Goal: Information Seeking & Learning: Compare options

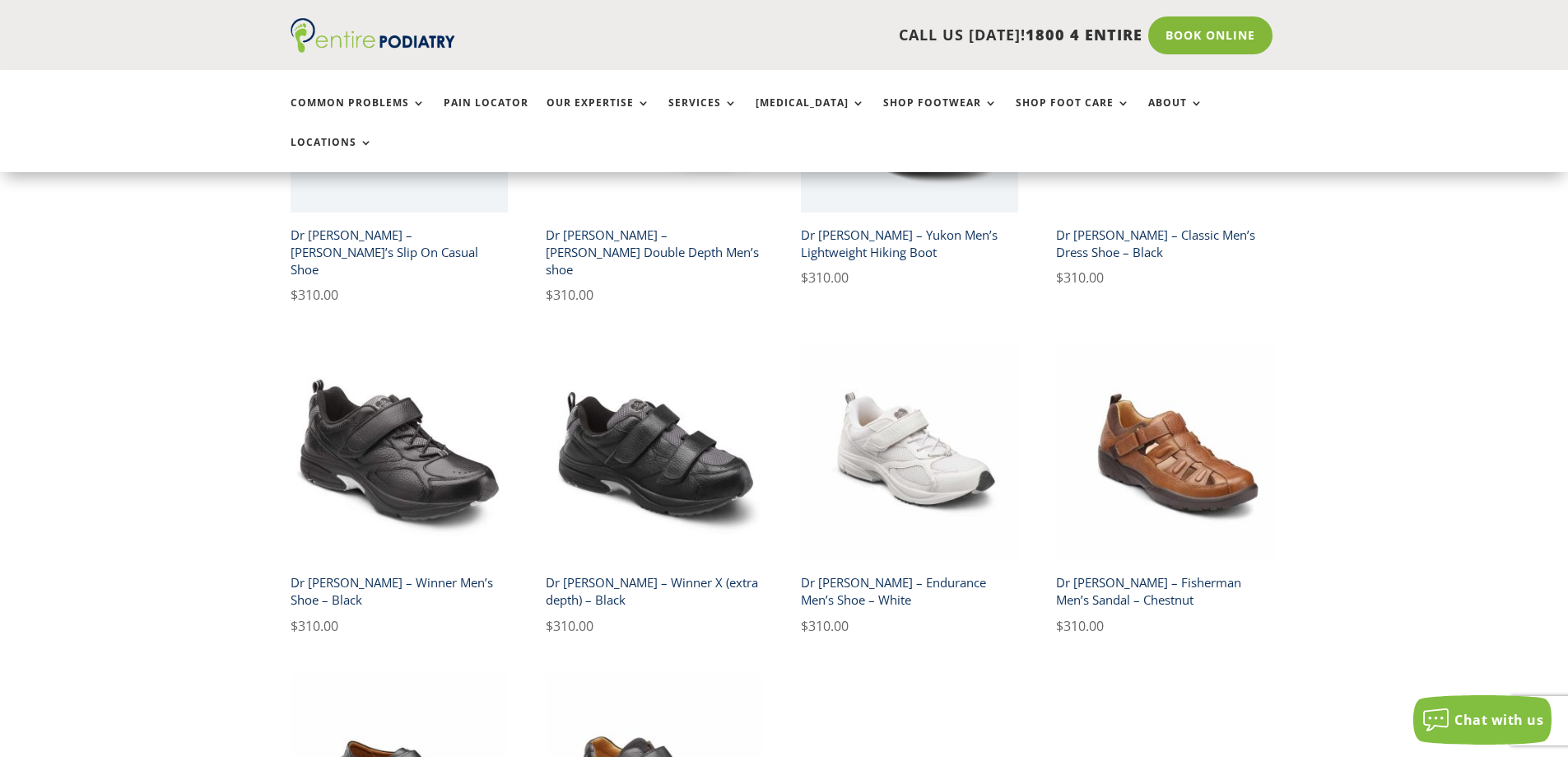
drag, startPoint x: 673, startPoint y: 451, endPoint x: 928, endPoint y: 561, distance: 277.7
click at [927, 615] on span "$ 310.00" at bounding box center [910, 625] width 218 height 22
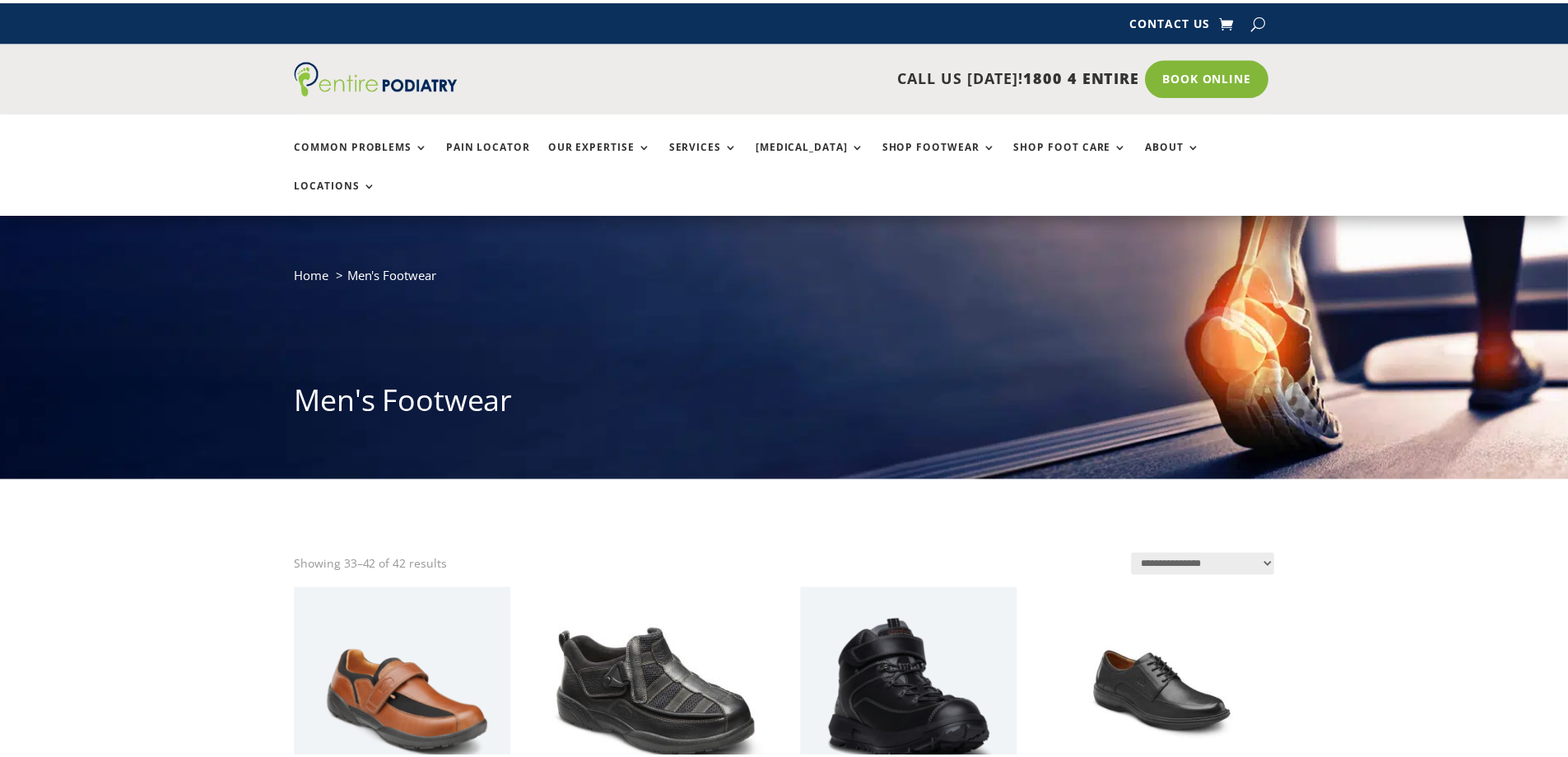
scroll to position [593, 0]
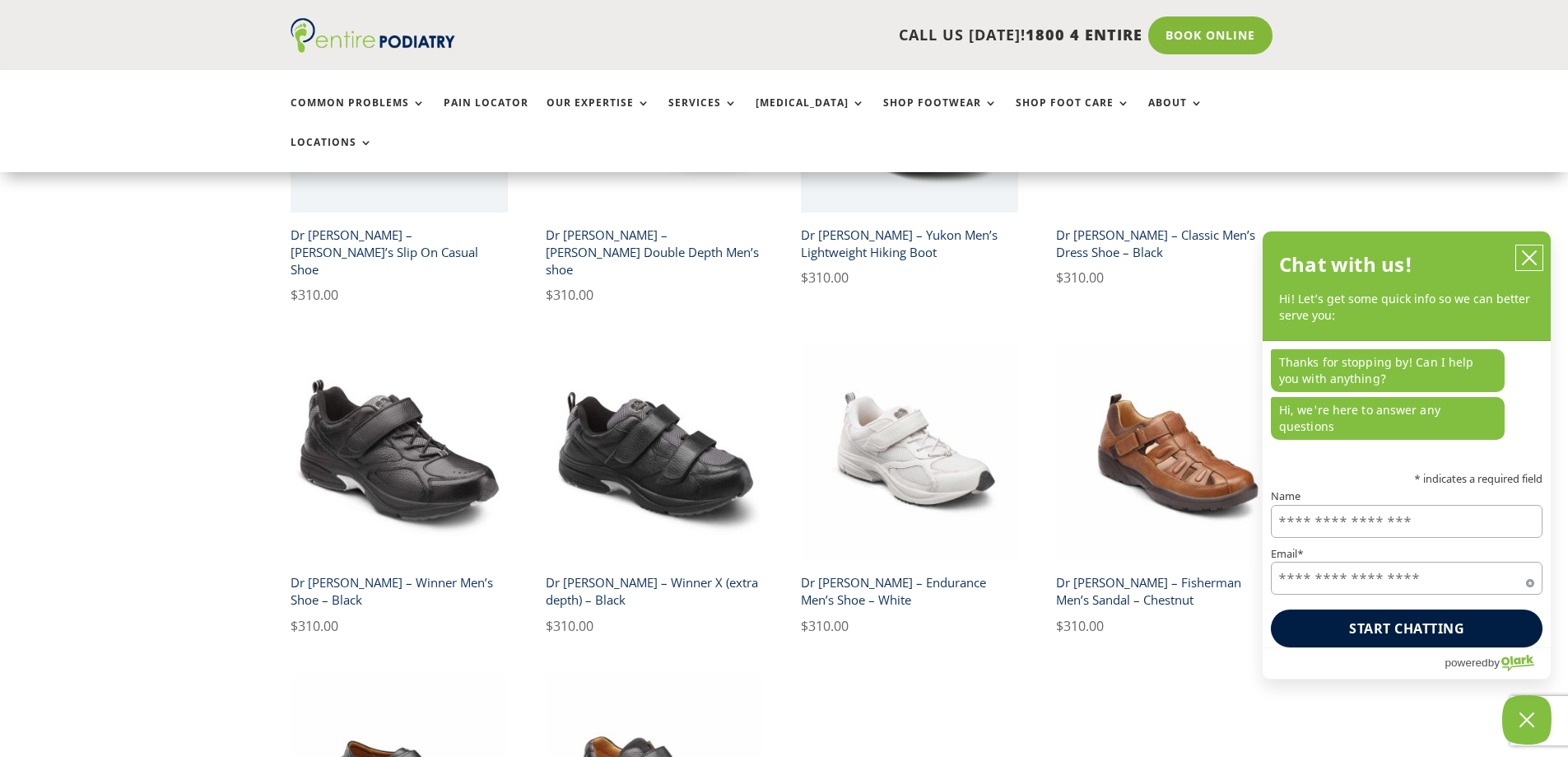
click at [1526, 266] on icon "close chatbox" at bounding box center [1528, 257] width 16 height 16
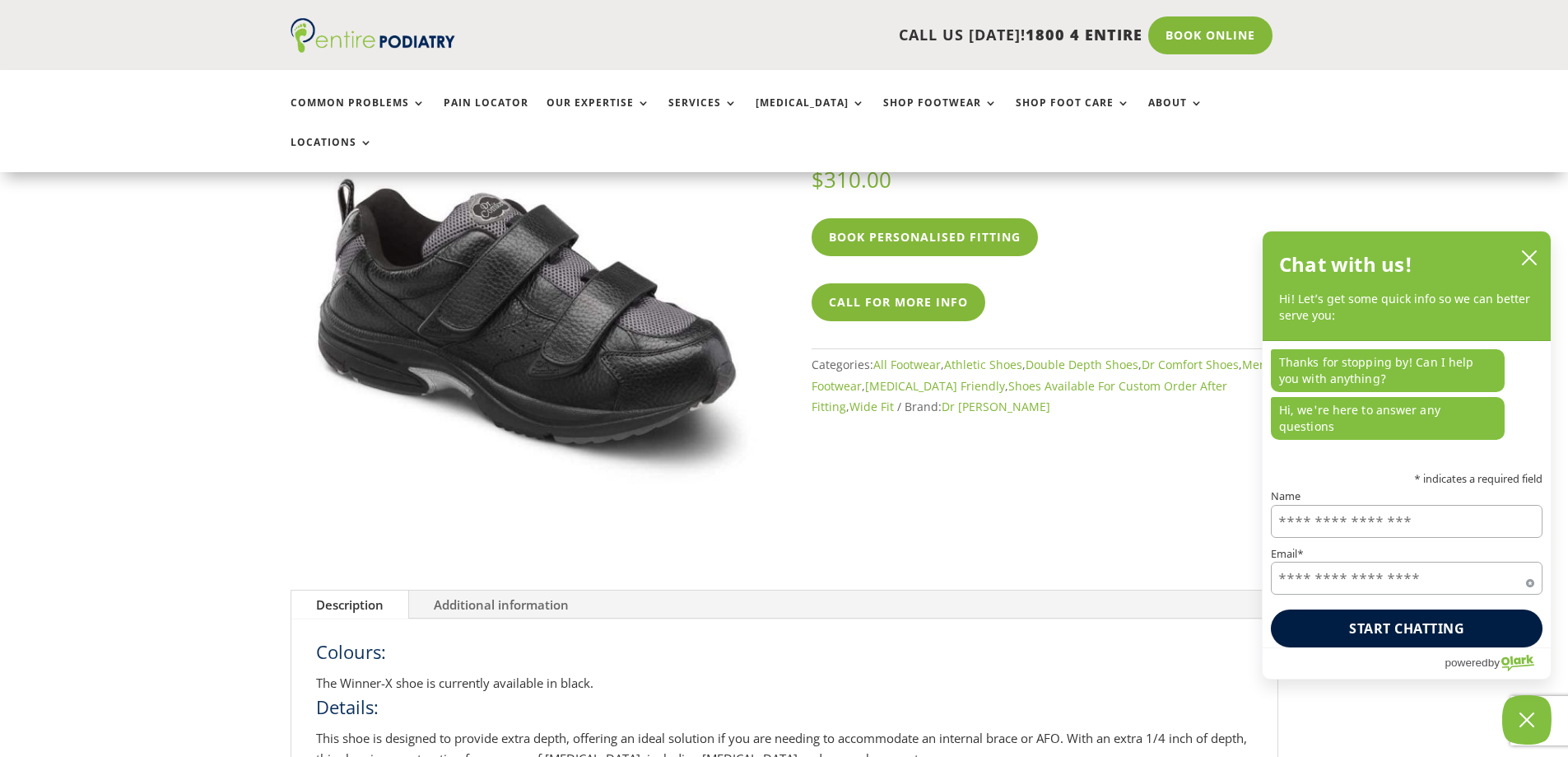
scroll to position [593, 0]
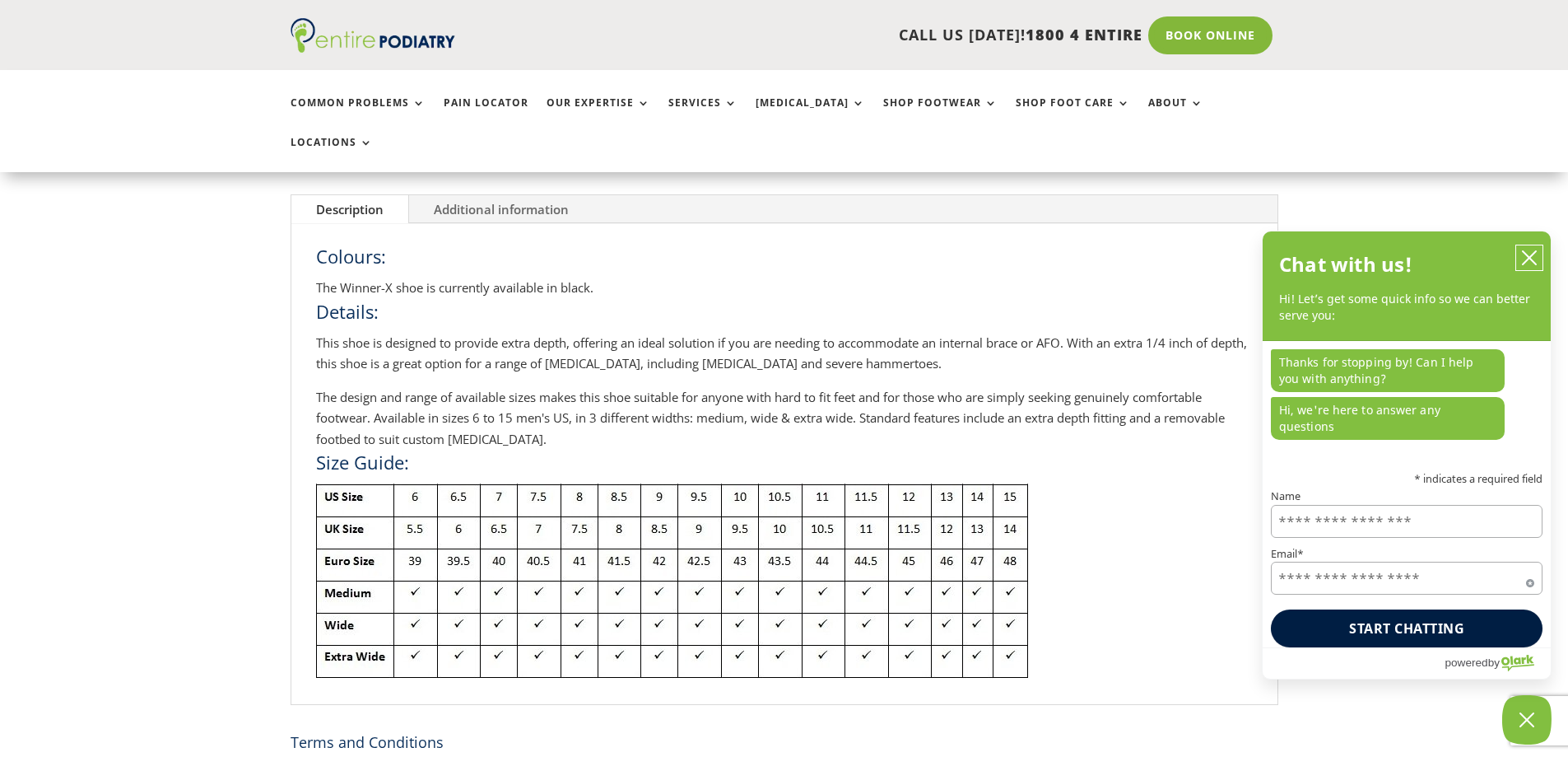
click at [1539, 270] on button "close chatbox" at bounding box center [1529, 258] width 26 height 24
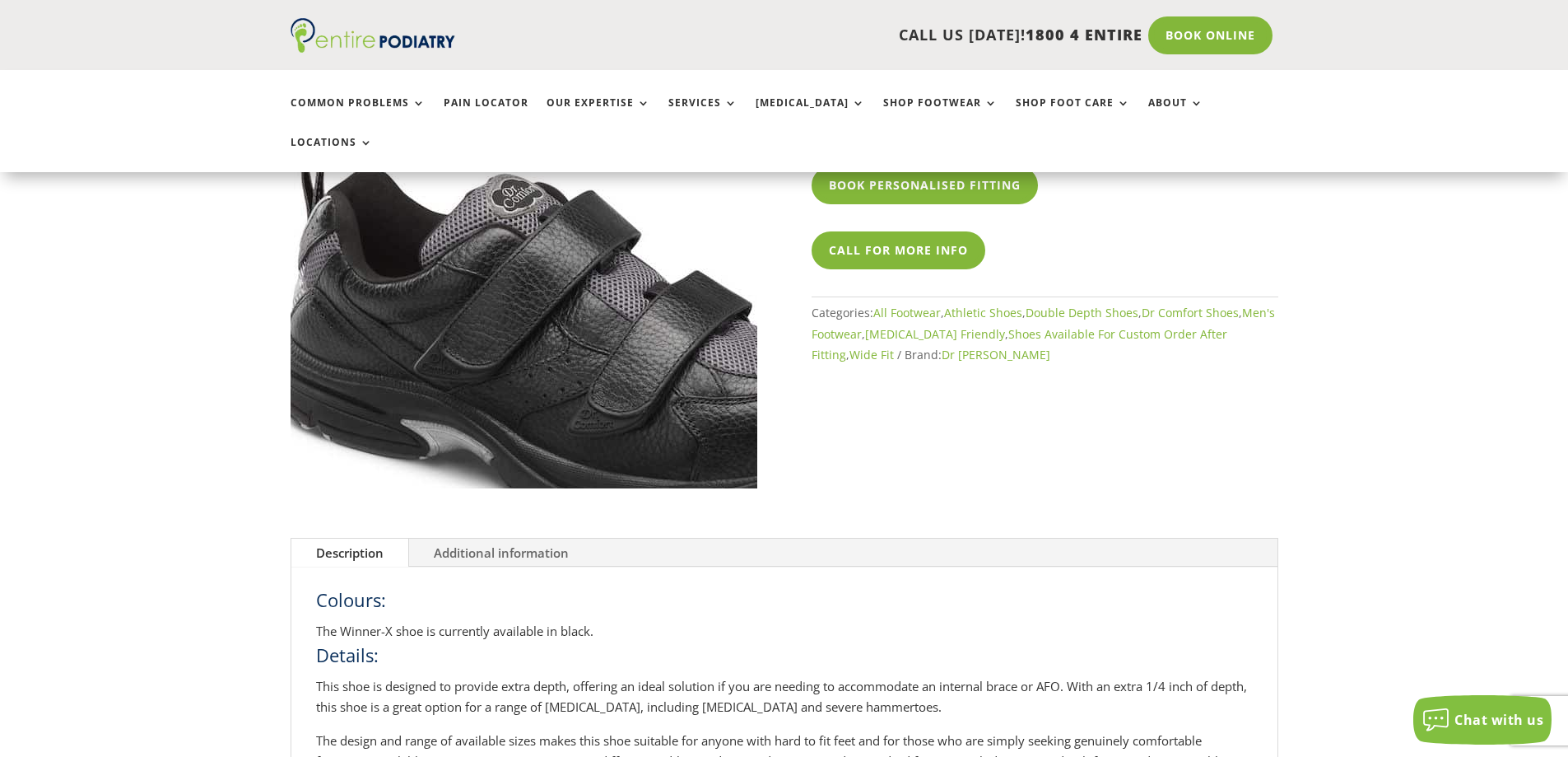
scroll to position [0, 0]
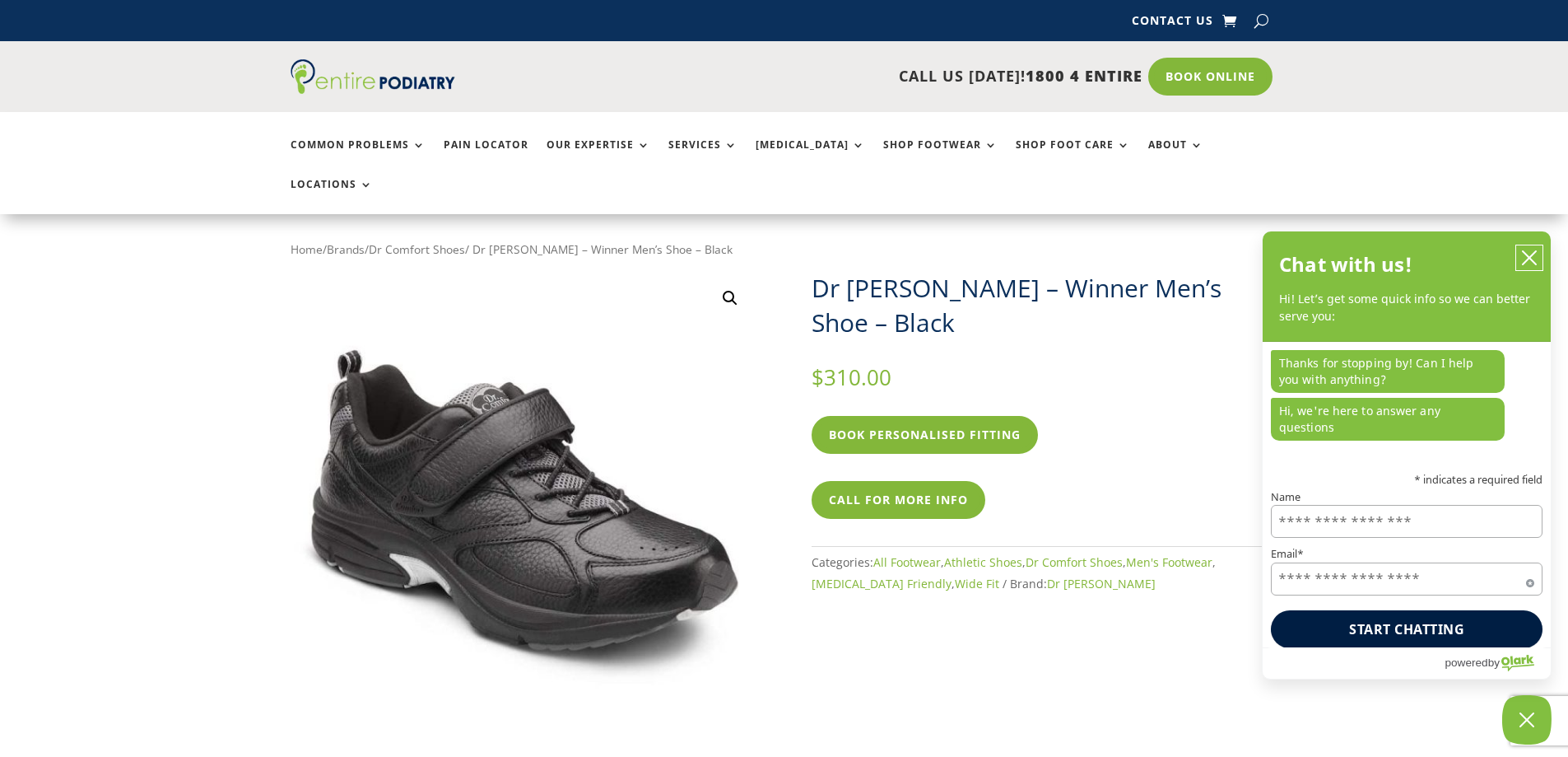
click at [1529, 266] on icon "close chatbox" at bounding box center [1528, 257] width 16 height 16
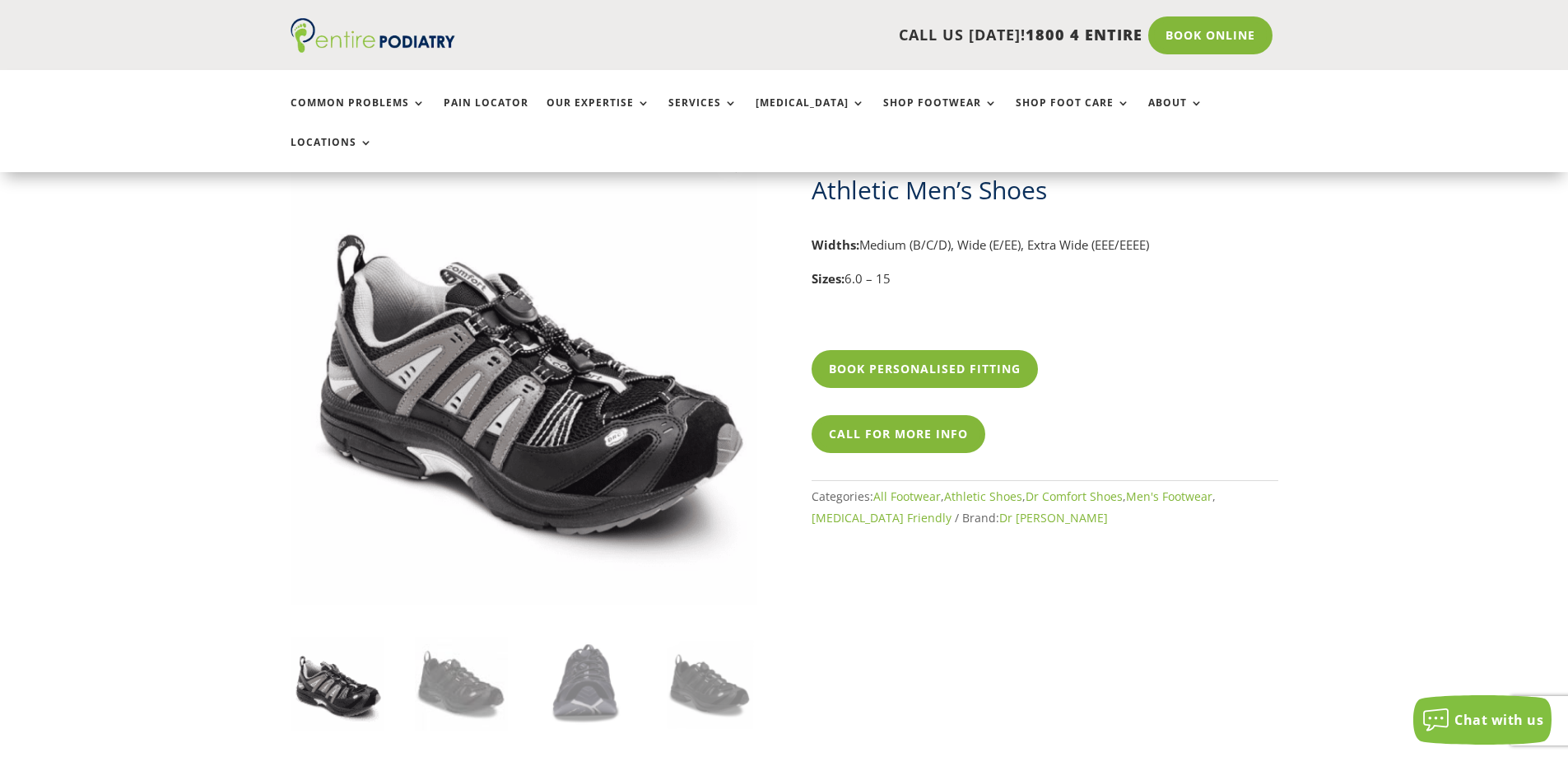
scroll to position [132, 0]
click at [483, 637] on img at bounding box center [461, 684] width 93 height 93
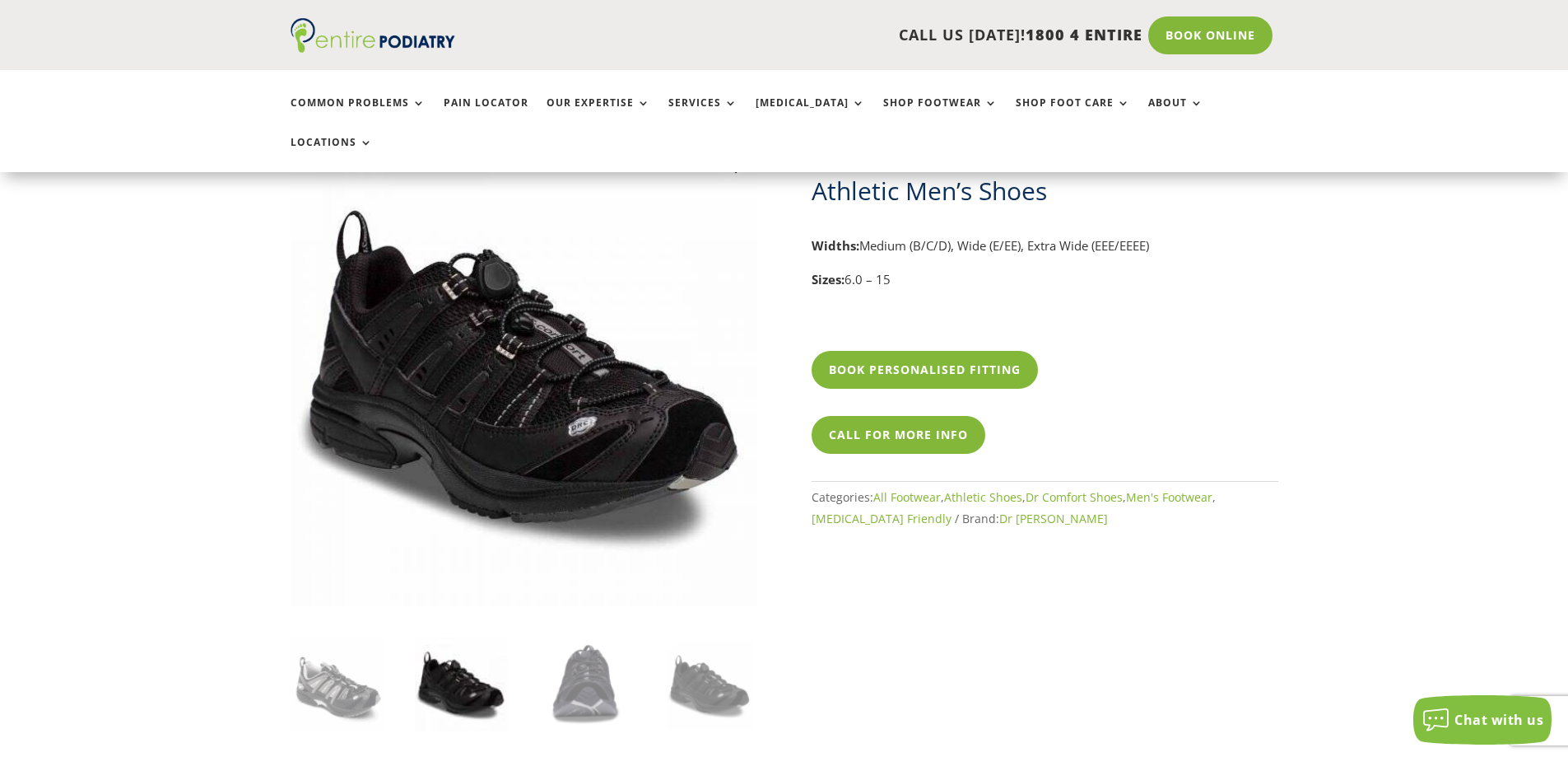
scroll to position [66, 0]
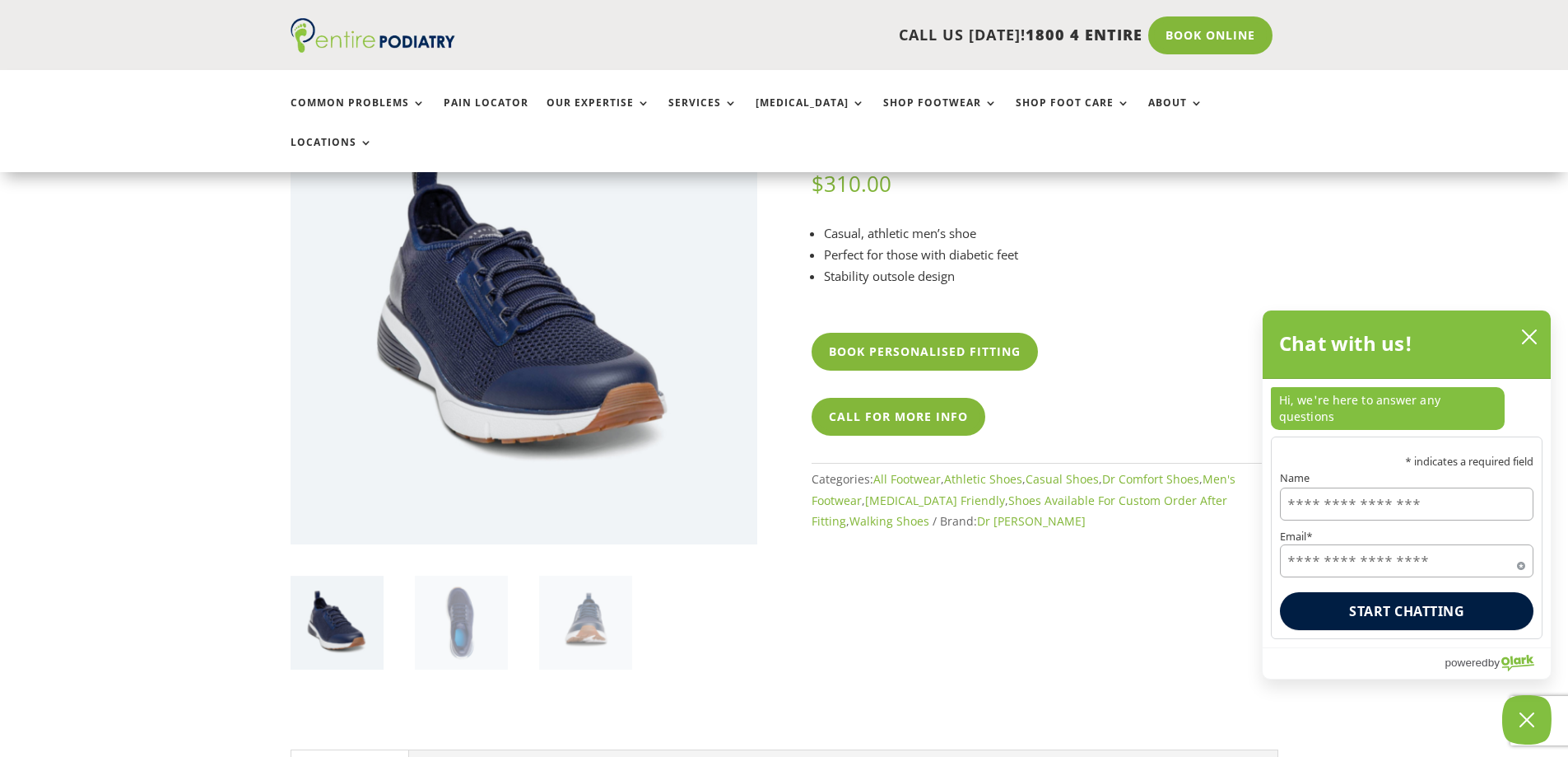
scroll to position [66, 0]
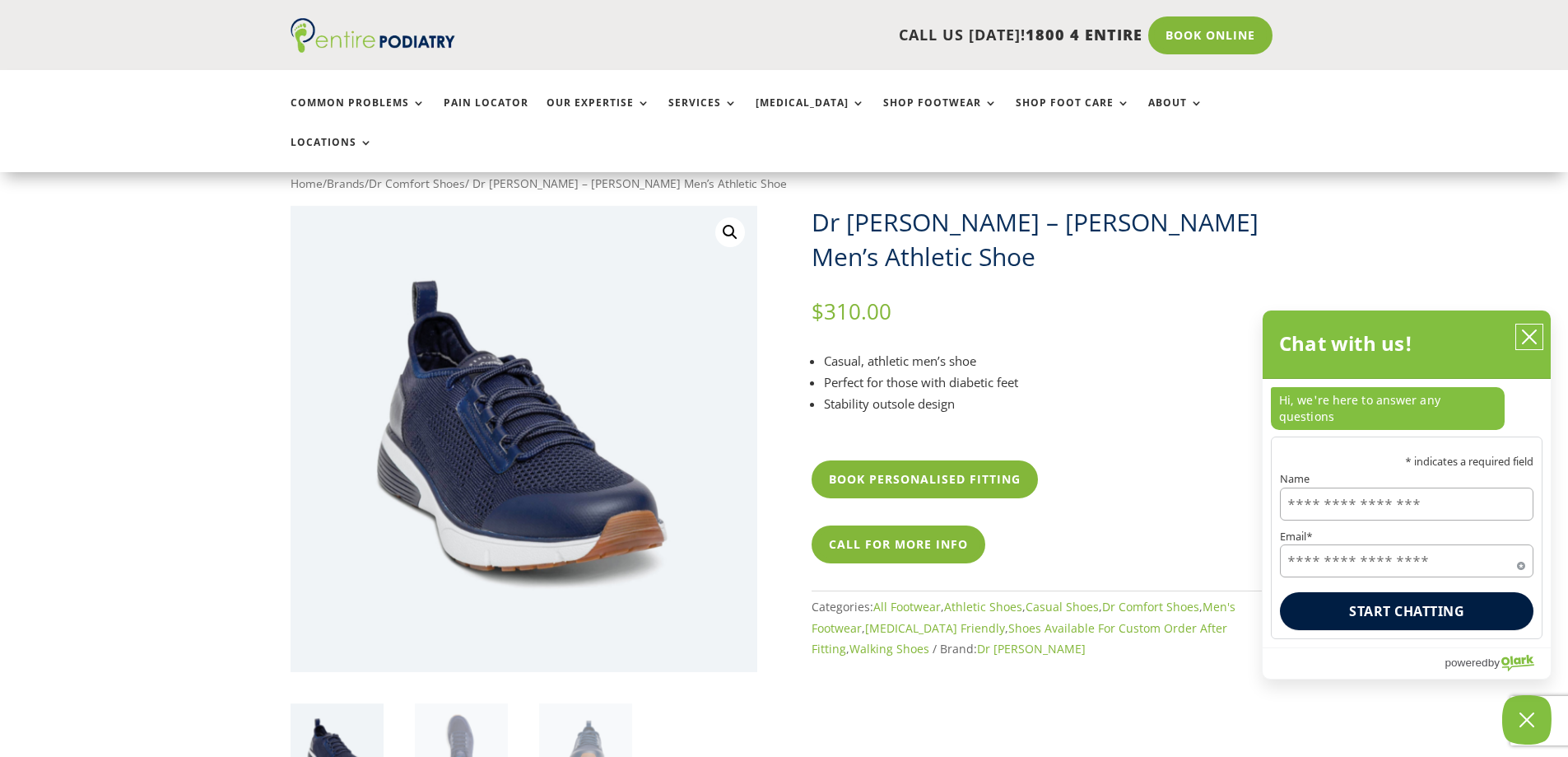
click at [1538, 349] on button "close chatbox" at bounding box center [1529, 337] width 26 height 24
